Goal: Task Accomplishment & Management: Manage account settings

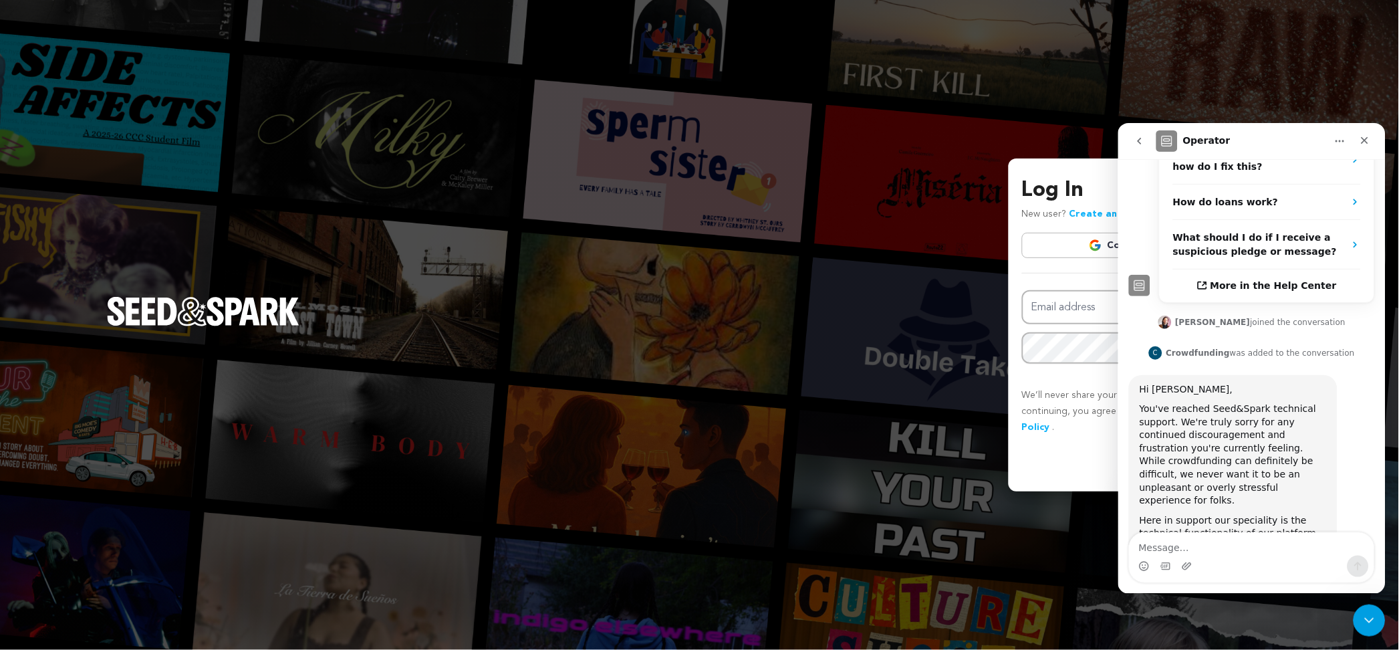
scroll to position [527, 0]
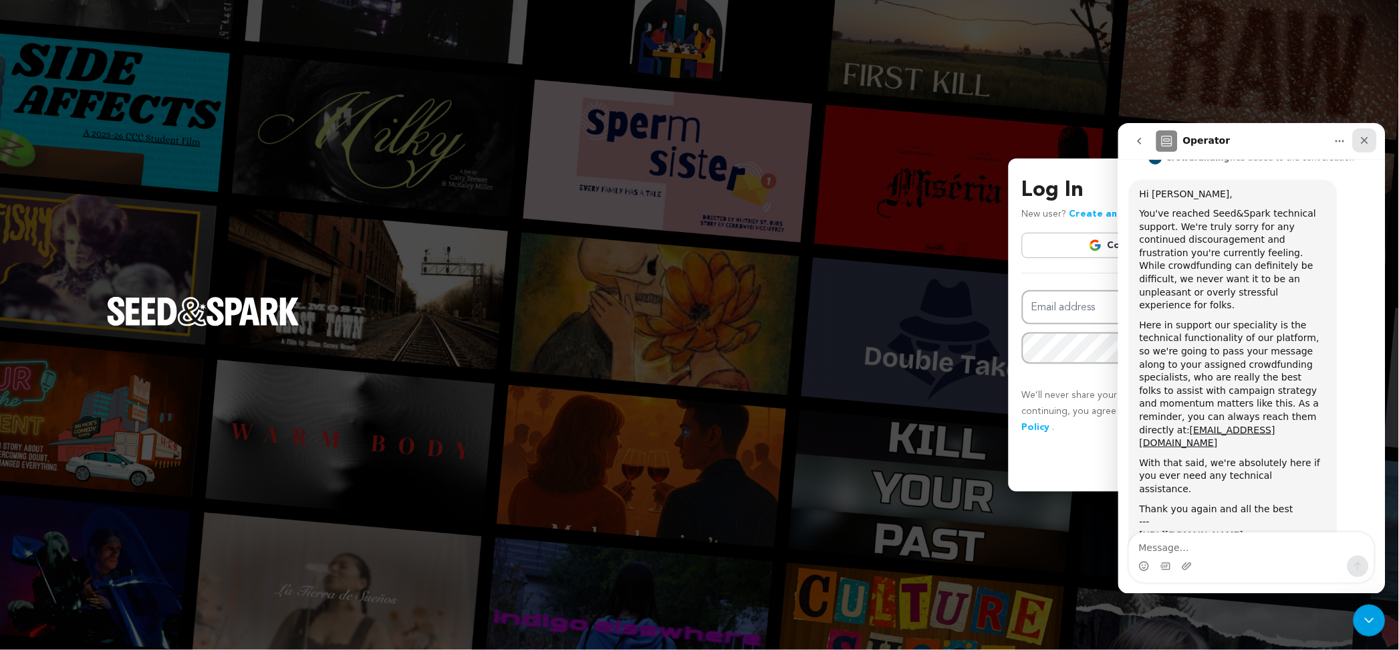
click at [1365, 132] on div "Close" at bounding box center [1364, 140] width 24 height 24
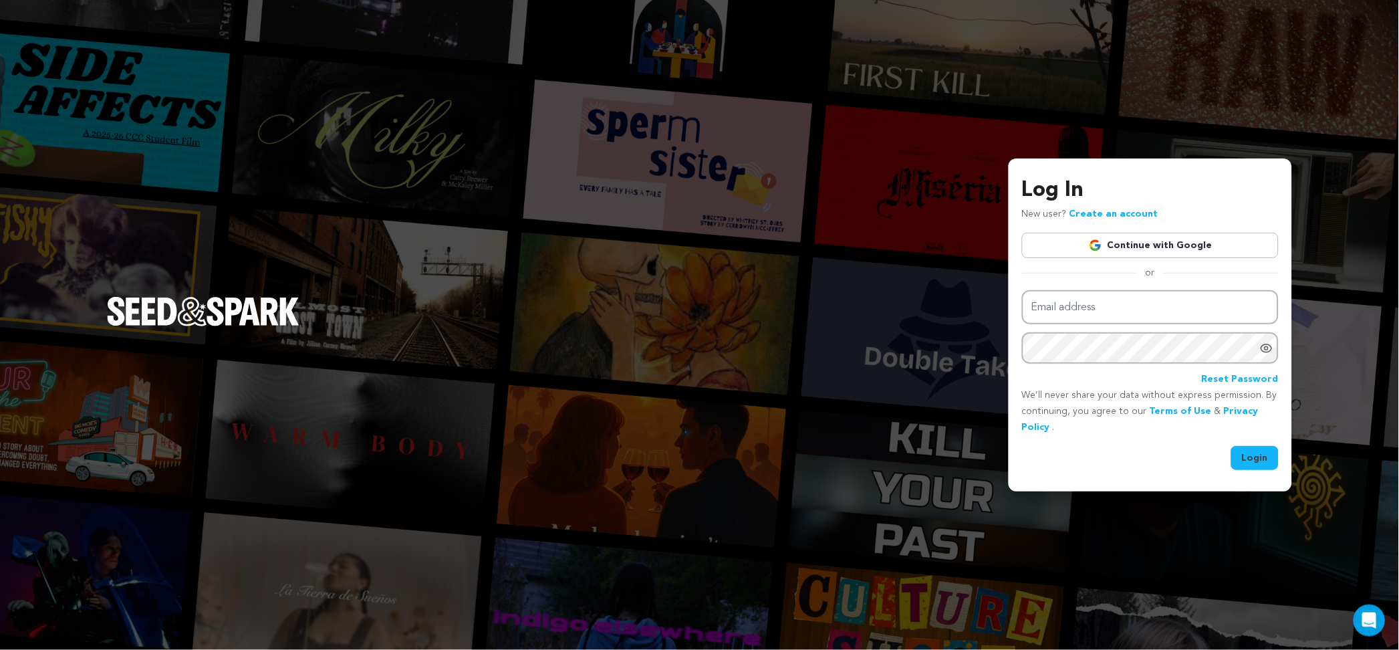
type input "[EMAIL_ADDRESS][DOMAIN_NAME]"
click at [1244, 450] on button "Login" at bounding box center [1254, 458] width 47 height 24
